Goal: Task Accomplishment & Management: Manage account settings

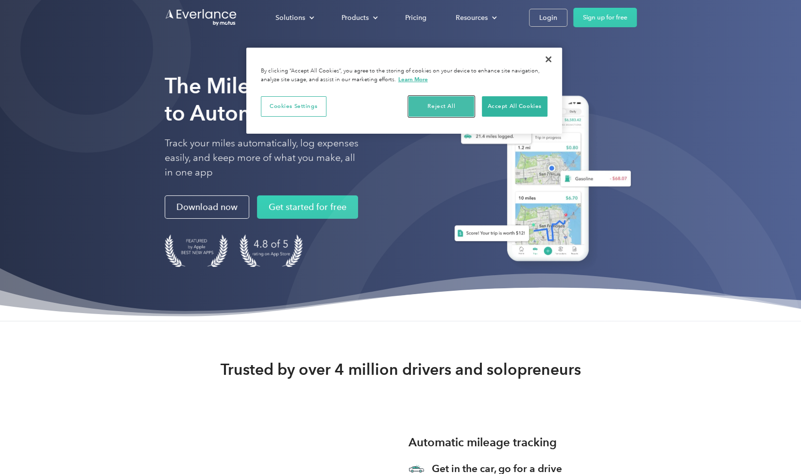
click at [432, 106] on button "Reject All" at bounding box center [441, 106] width 66 height 20
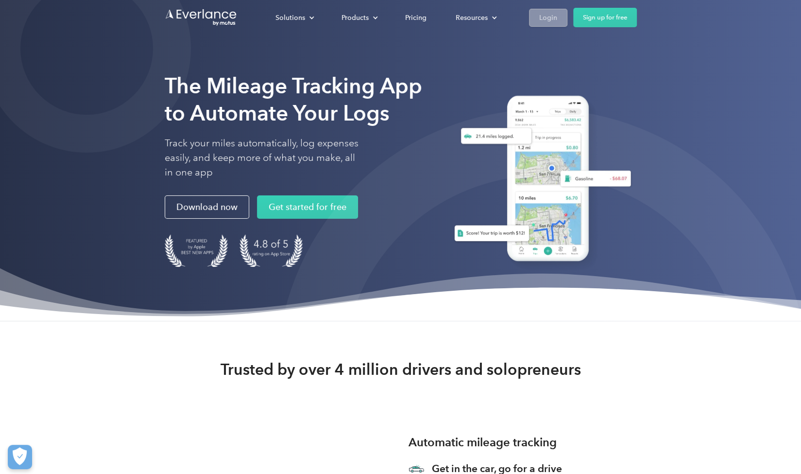
click at [544, 25] on link "Login" at bounding box center [548, 18] width 38 height 18
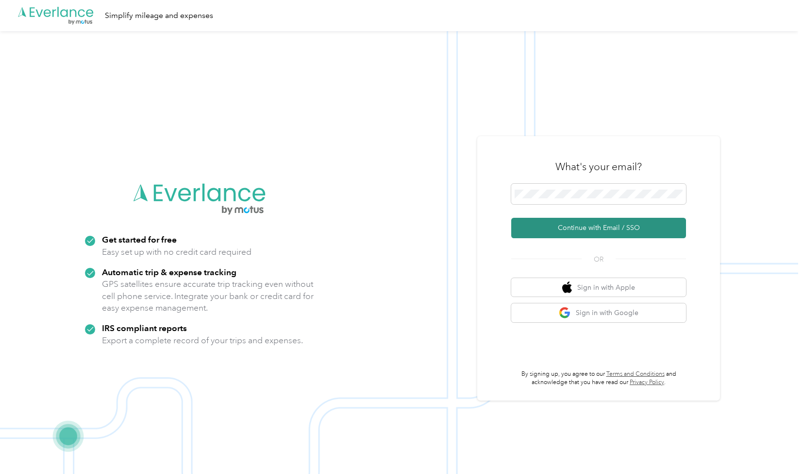
click at [609, 224] on button "Continue with Email / SSO" at bounding box center [598, 228] width 175 height 20
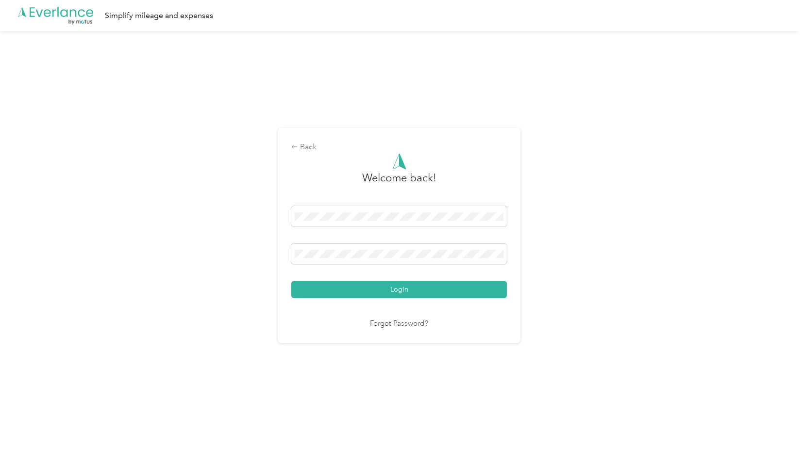
click at [291, 281] on button "Login" at bounding box center [399, 289] width 216 height 17
